Goal: Task Accomplishment & Management: Use online tool/utility

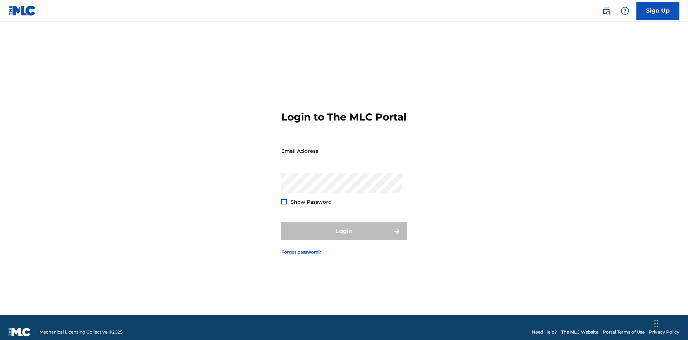
scroll to position [9, 0]
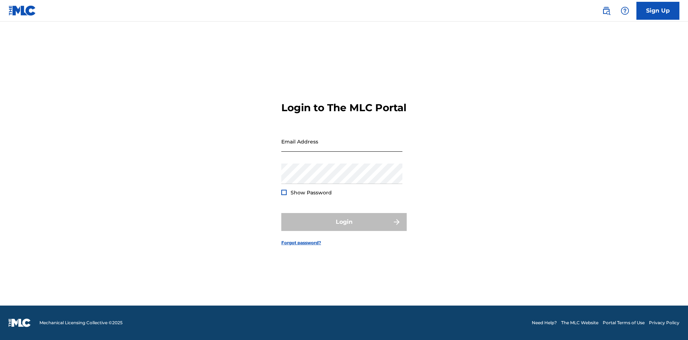
click at [342, 147] on input "Email Address" at bounding box center [341, 141] width 121 height 20
type input "[EMAIL_ADDRESS][DOMAIN_NAME]"
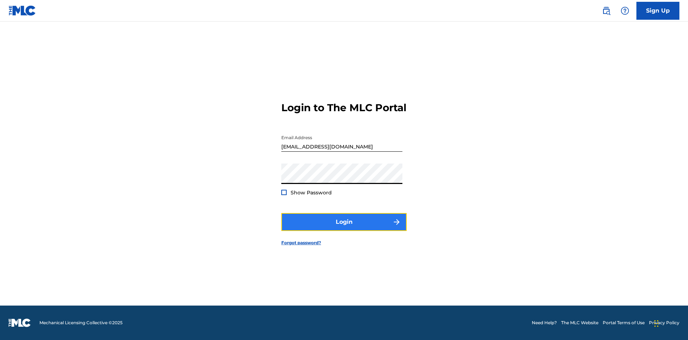
click at [344, 228] on button "Login" at bounding box center [343, 222] width 125 height 18
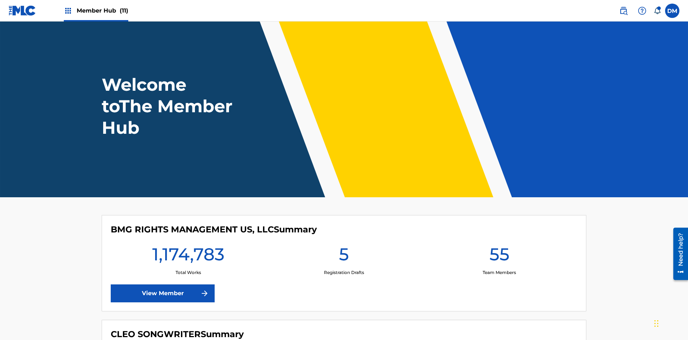
click at [102, 10] on span "Member Hub (11)" at bounding box center [103, 10] width 52 height 8
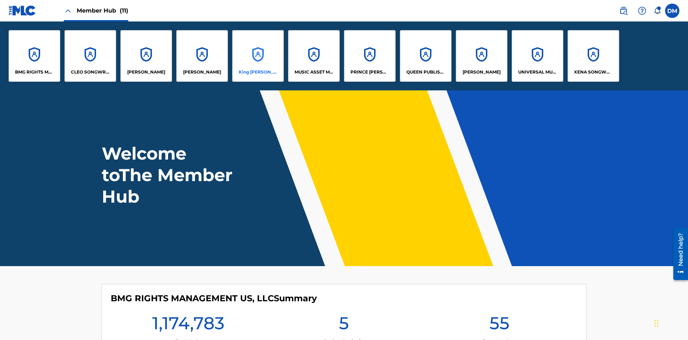
click at [258, 72] on p "King McTesterson" at bounding box center [258, 72] width 39 height 6
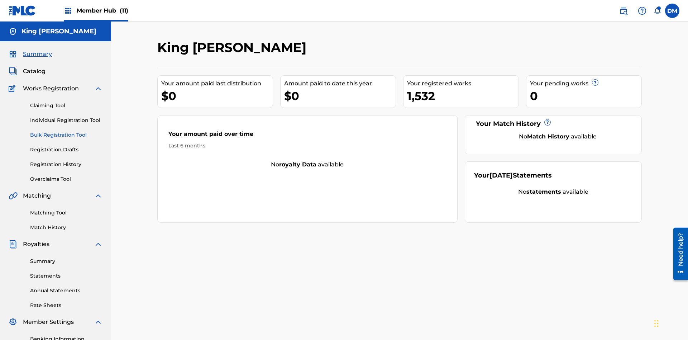
click at [66, 131] on link "Bulk Registration Tool" at bounding box center [66, 135] width 72 height 8
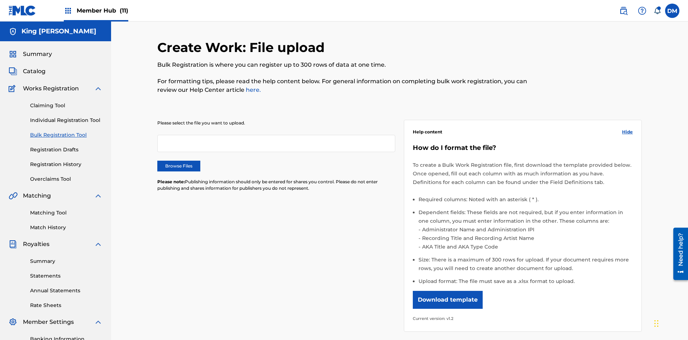
scroll to position [0, 157]
